Goal: Task Accomplishment & Management: Manage account settings

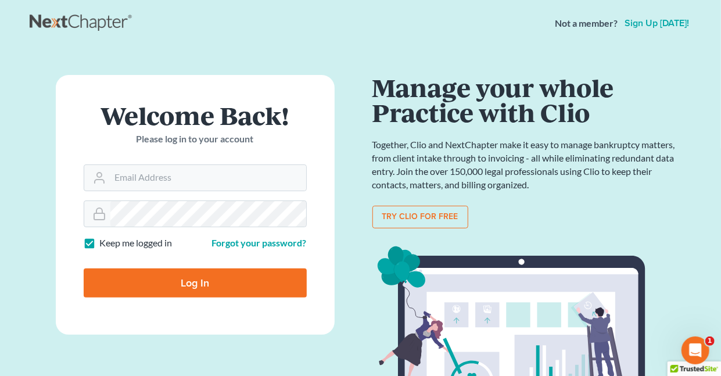
click at [100, 241] on label "Keep me logged in" at bounding box center [136, 242] width 73 height 13
click at [105, 241] on input "Keep me logged in" at bounding box center [109, 240] width 8 height 8
checkbox input "false"
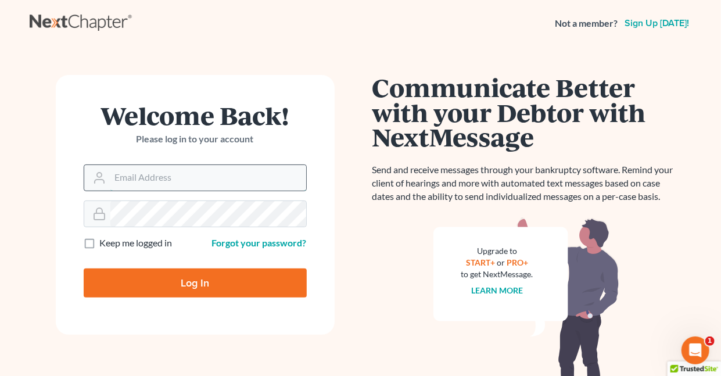
click at [133, 175] on input "Email Address" at bounding box center [208, 178] width 196 height 26
type input "[EMAIL_ADDRESS][DOMAIN_NAME]"
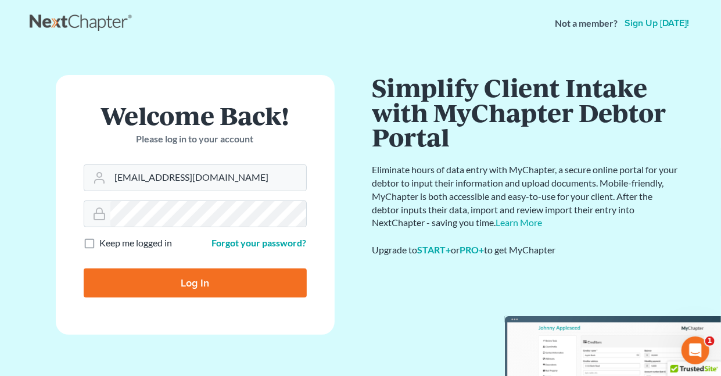
click at [202, 280] on input "Log In" at bounding box center [195, 282] width 223 height 29
type input "Thinking..."
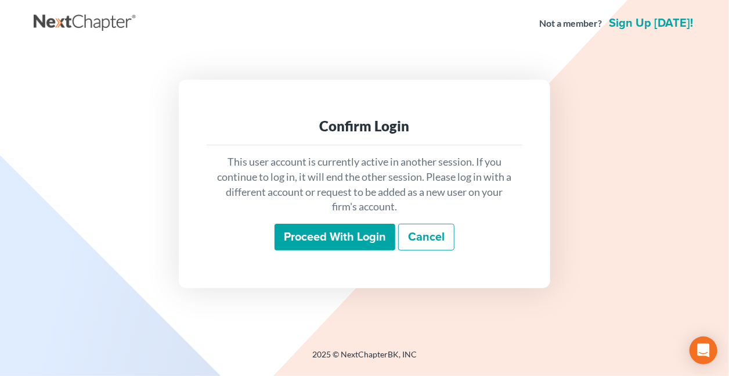
click at [309, 239] on input "Proceed with login" at bounding box center [335, 237] width 121 height 27
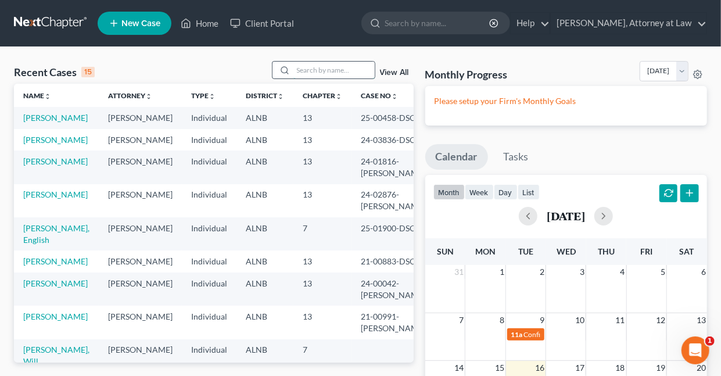
click at [321, 68] on input "search" at bounding box center [333, 70] width 81 height 17
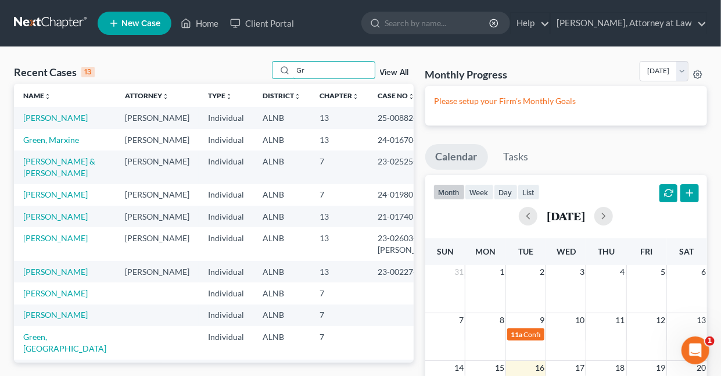
type input "G"
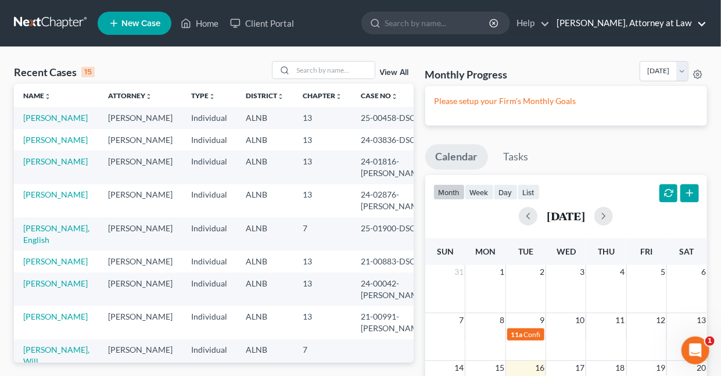
click at [703, 23] on link "[PERSON_NAME], Attorney at Law" at bounding box center [629, 23] width 156 height 21
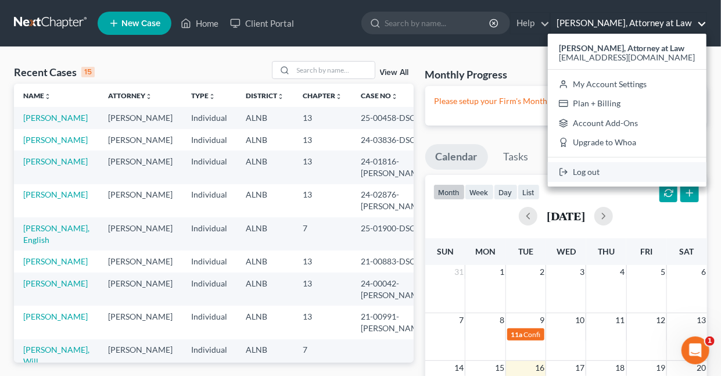
click at [603, 173] on link "Log out" at bounding box center [627, 172] width 159 height 20
